Goal: Check status: Check status

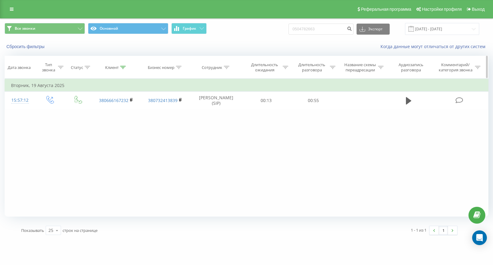
click at [123, 70] on div at bounding box center [123, 67] width 6 height 5
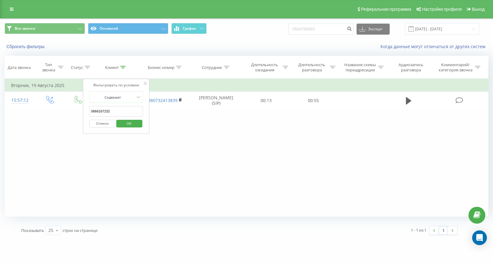
click at [118, 111] on input "0666167232" at bounding box center [116, 111] width 54 height 11
paste input "380501917241"
click at [94, 111] on input "380501917241" at bounding box center [116, 111] width 54 height 11
type input "0501917241"
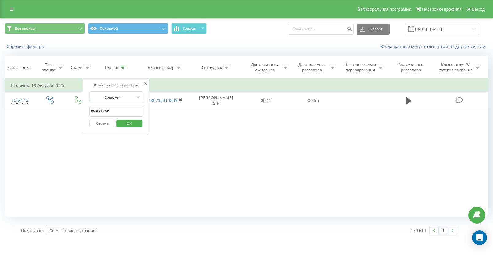
click at [137, 125] on span "OK" at bounding box center [128, 123] width 17 height 9
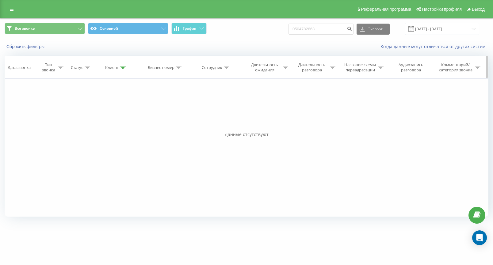
click at [124, 71] on th "Клиент" at bounding box center [116, 67] width 49 height 23
click at [122, 68] on icon at bounding box center [123, 67] width 6 height 3
click at [433, 33] on input "[DATE] - [DATE]" at bounding box center [442, 29] width 74 height 12
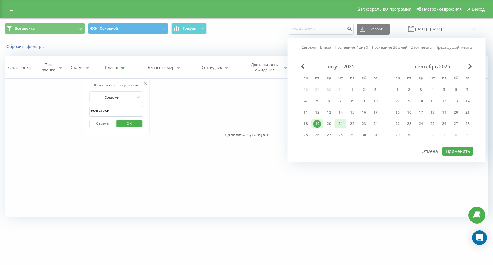
click at [341, 124] on div "21" at bounding box center [340, 124] width 8 height 8
click at [452, 150] on button "Применить" at bounding box center [457, 151] width 31 height 9
click at [0, 0] on div at bounding box center [0, 0] width 0 height 0
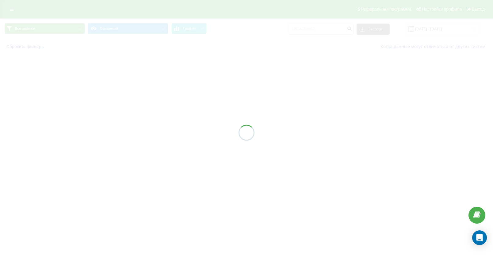
type input "[DATE] - [DATE]"
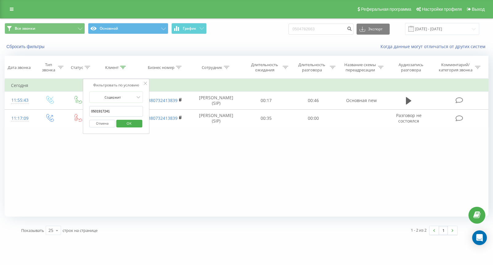
click at [317, 259] on div "[DOMAIN_NAME] 0504782663 Проекты [DOMAIN_NAME] Дашборд Центр обращений Журнал з…" at bounding box center [246, 132] width 493 height 265
